Goal: Check status: Check status

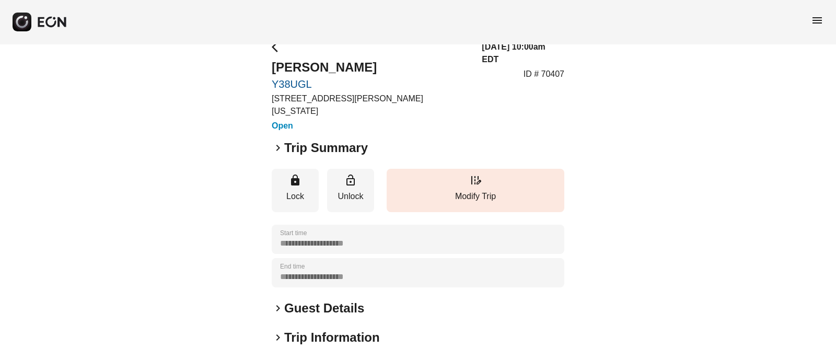
scroll to position [65, 0]
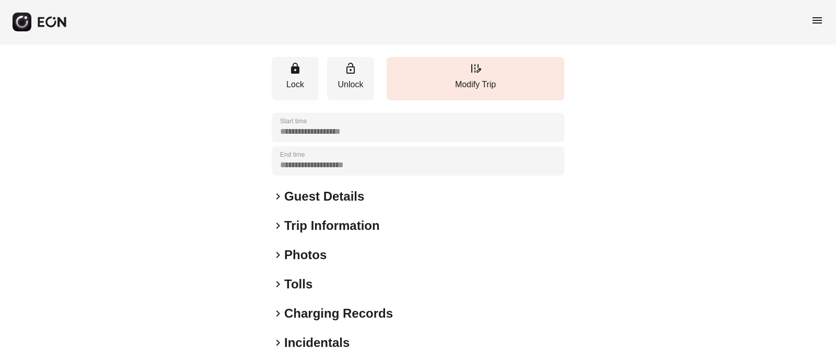
scroll to position [162, 0]
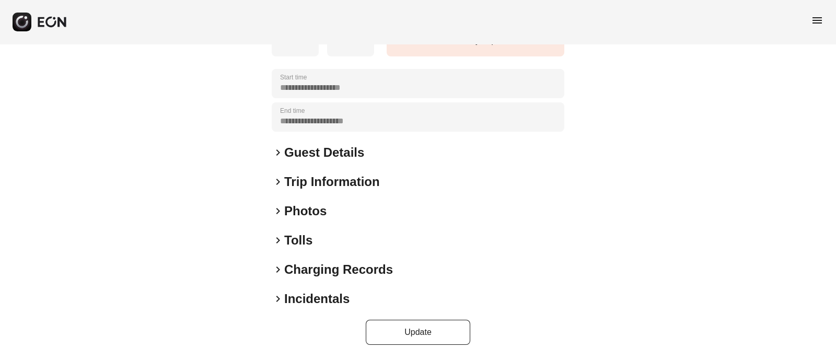
click at [274, 211] on span "keyboard_arrow_right" at bounding box center [278, 211] width 13 height 13
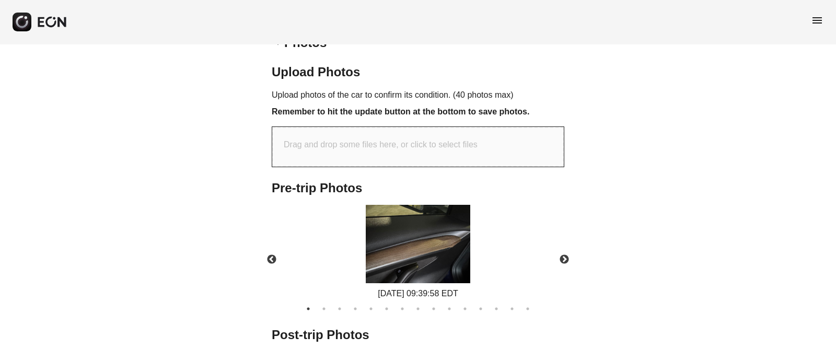
scroll to position [135, 0]
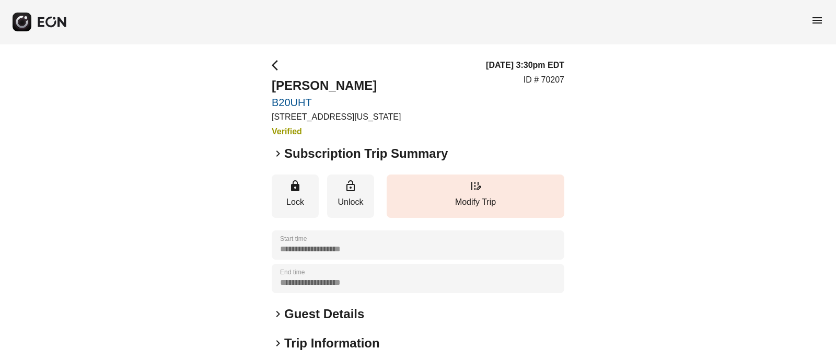
drag, startPoint x: 282, startPoint y: 281, endPoint x: 385, endPoint y: 290, distance: 103.9
click at [392, 293] on div "**********" at bounding box center [418, 278] width 293 height 29
